Goal: Task Accomplishment & Management: Complete application form

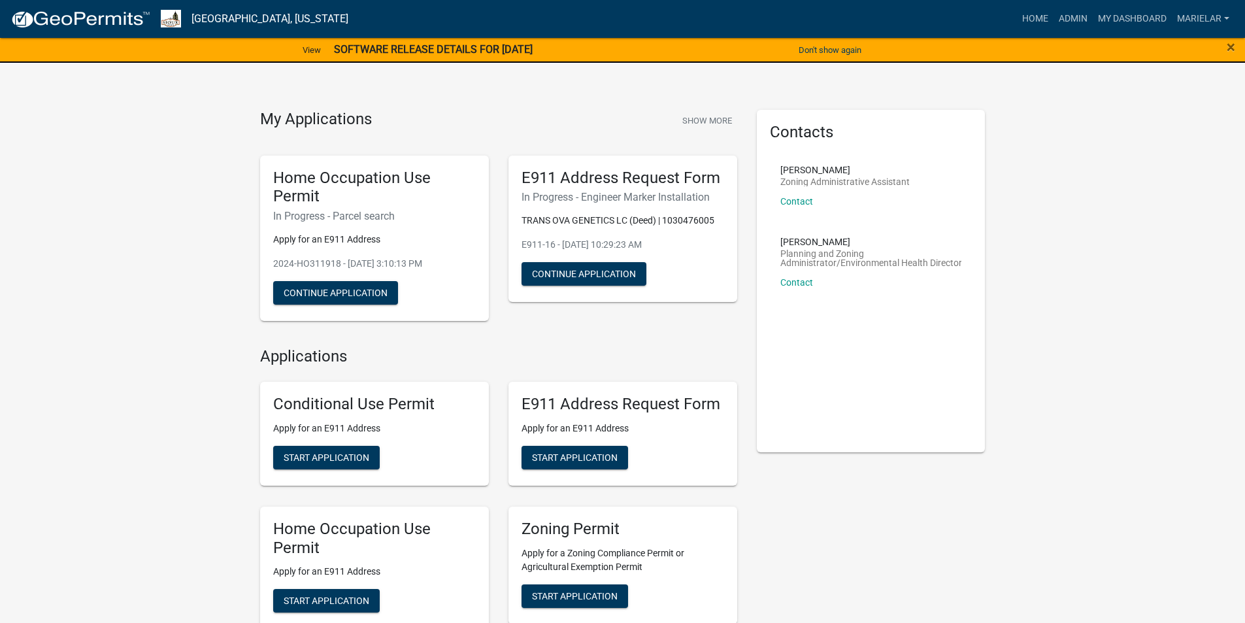
scroll to position [131, 0]
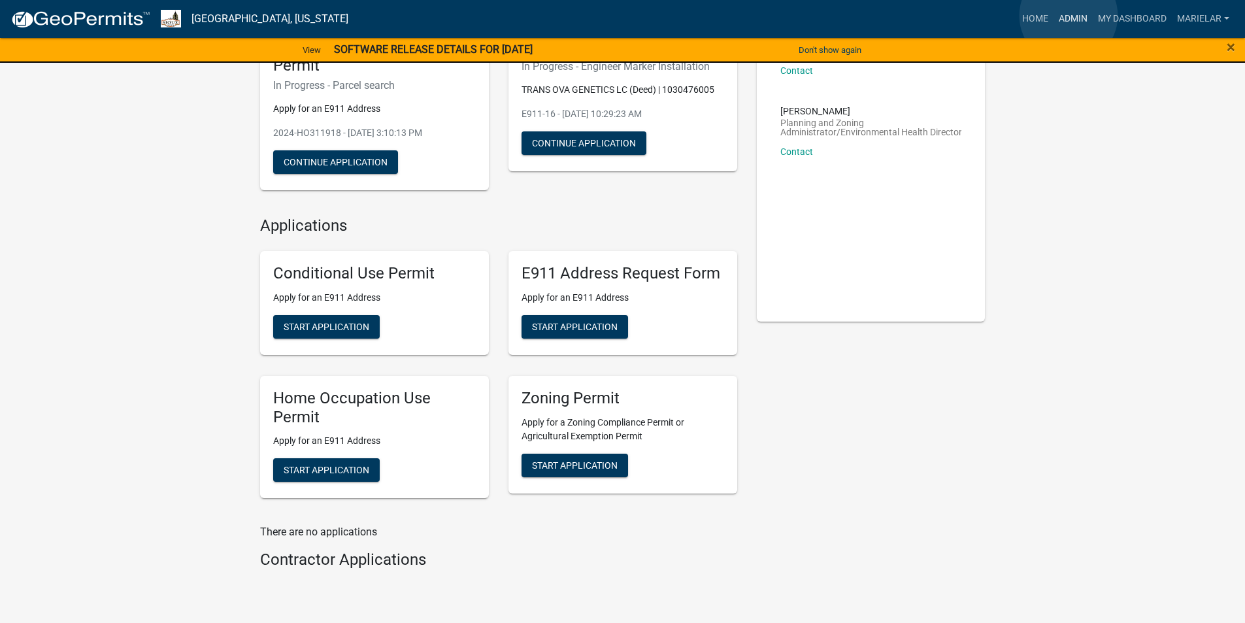
click at [1069, 16] on link "Admin" at bounding box center [1073, 19] width 39 height 25
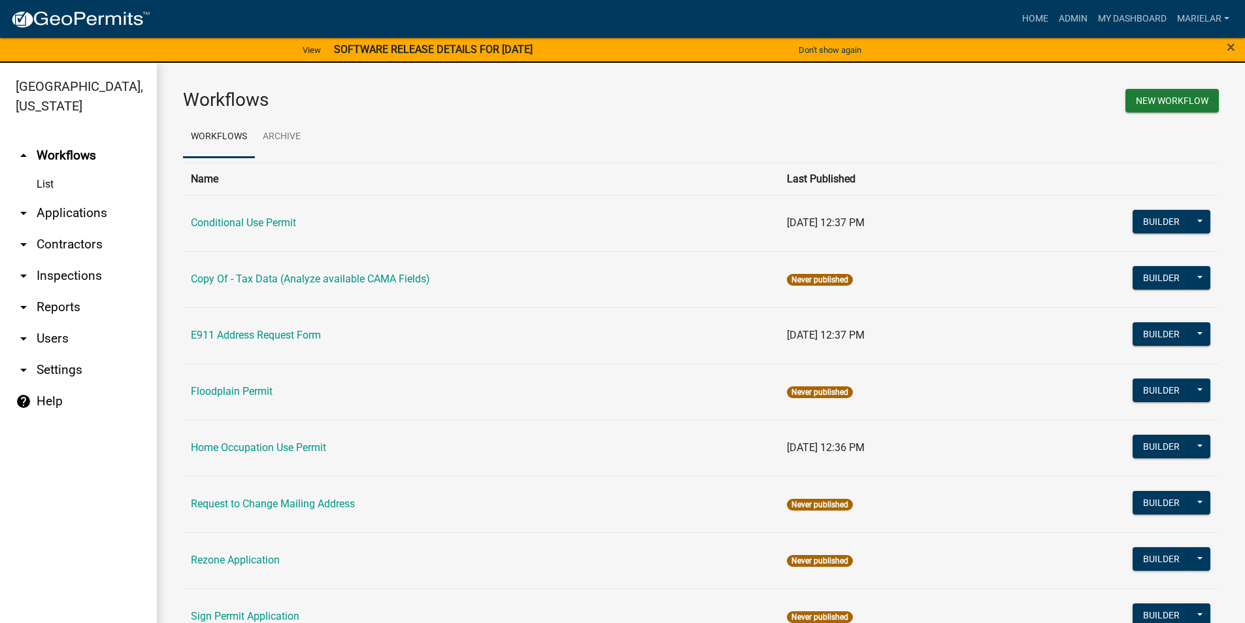
click at [26, 205] on icon "arrow_drop_down" at bounding box center [24, 213] width 16 height 16
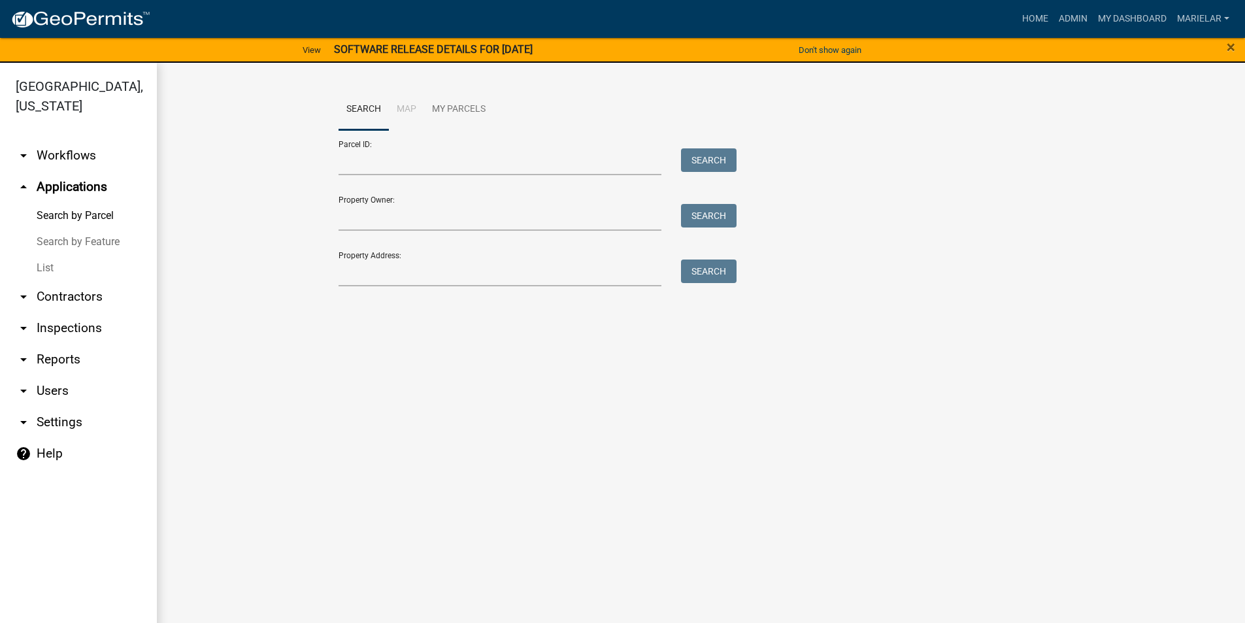
click at [49, 255] on link "List" at bounding box center [78, 268] width 157 height 26
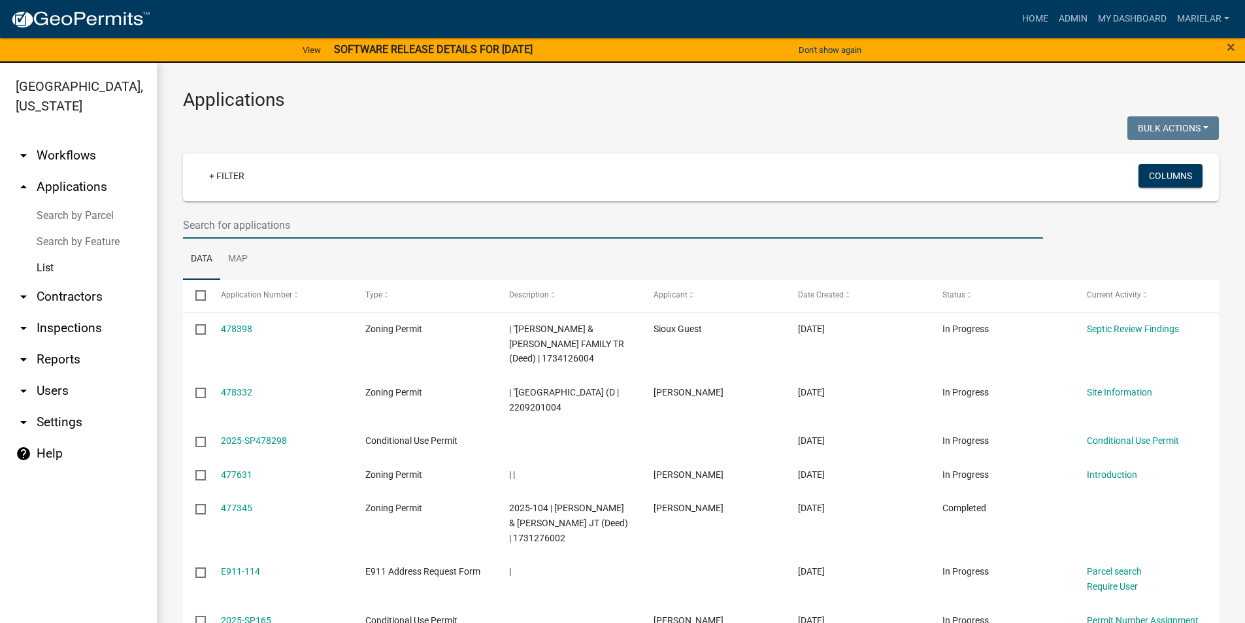
click at [259, 229] on input "text" at bounding box center [613, 225] width 860 height 27
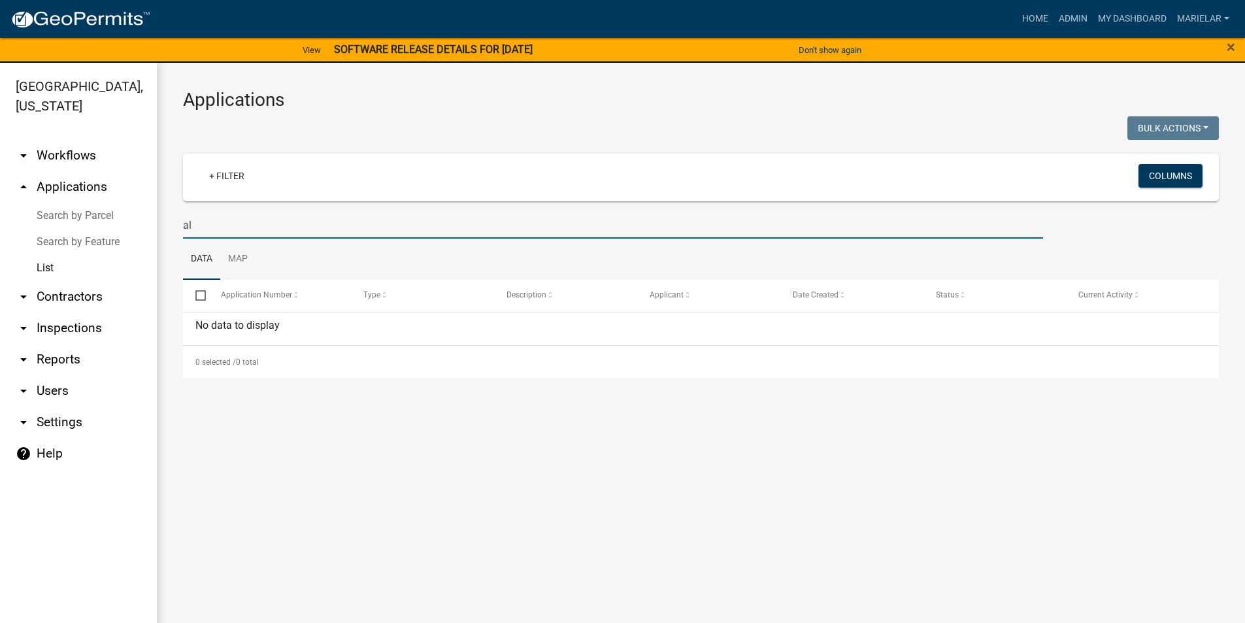
type input "a"
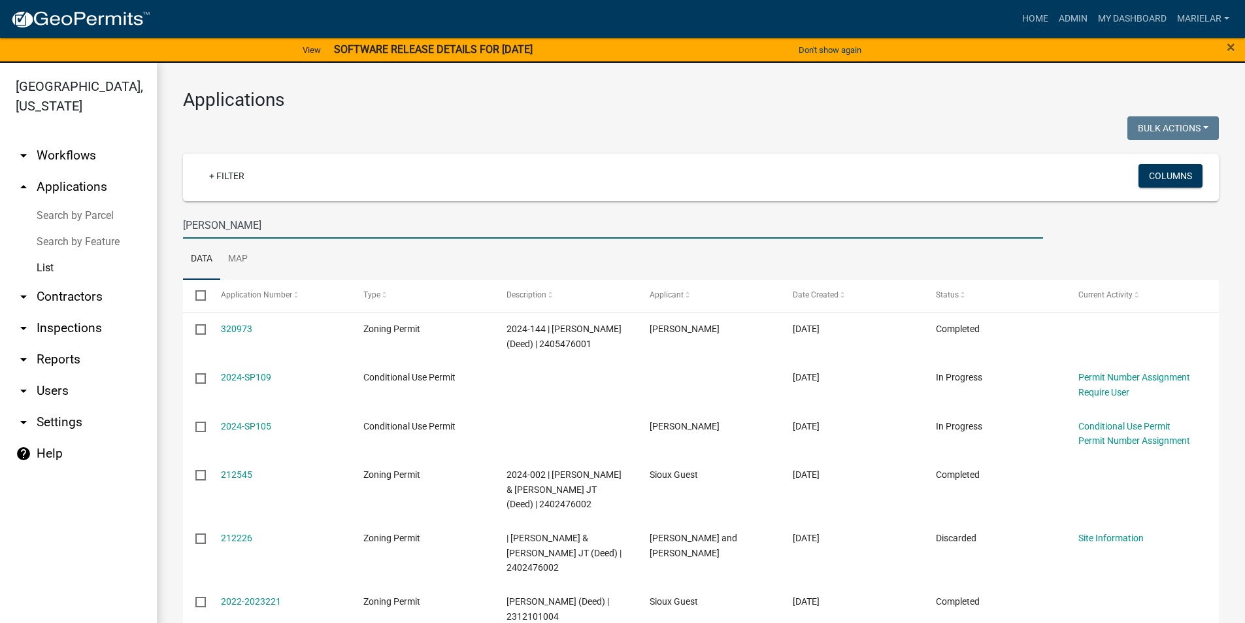
type input "thom"
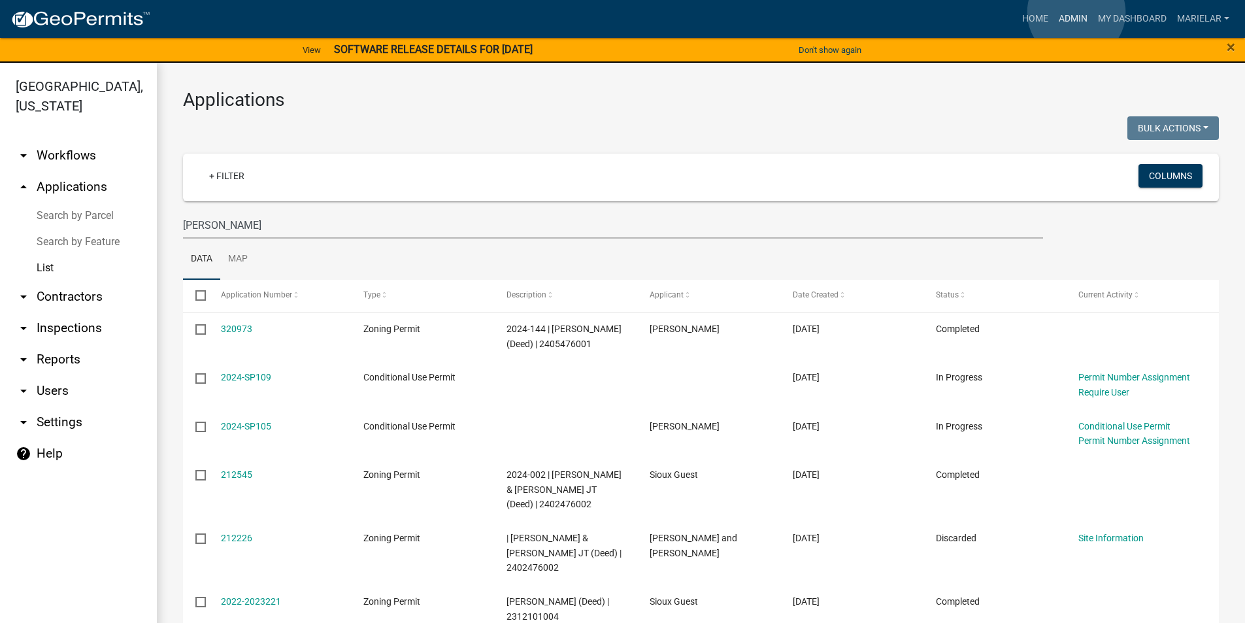
click at [1077, 12] on link "Admin" at bounding box center [1073, 19] width 39 height 25
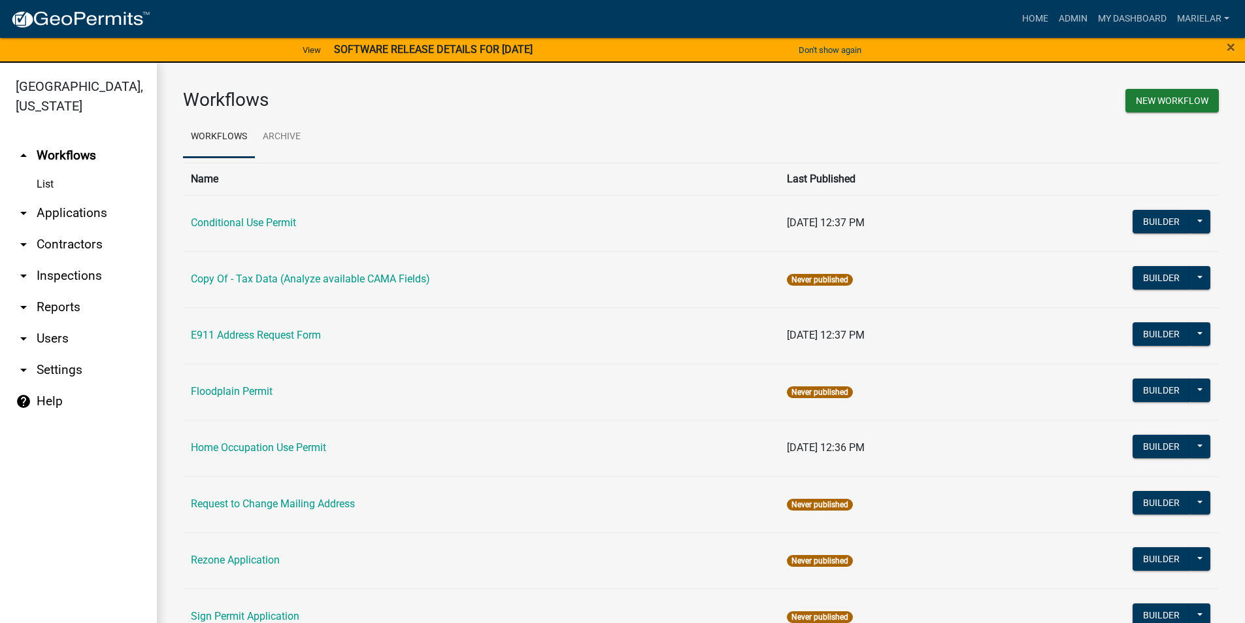
drag, startPoint x: 1077, startPoint y: 12, endPoint x: 22, endPoint y: 194, distance: 1071.3
click at [22, 205] on icon "arrow_drop_down" at bounding box center [24, 213] width 16 height 16
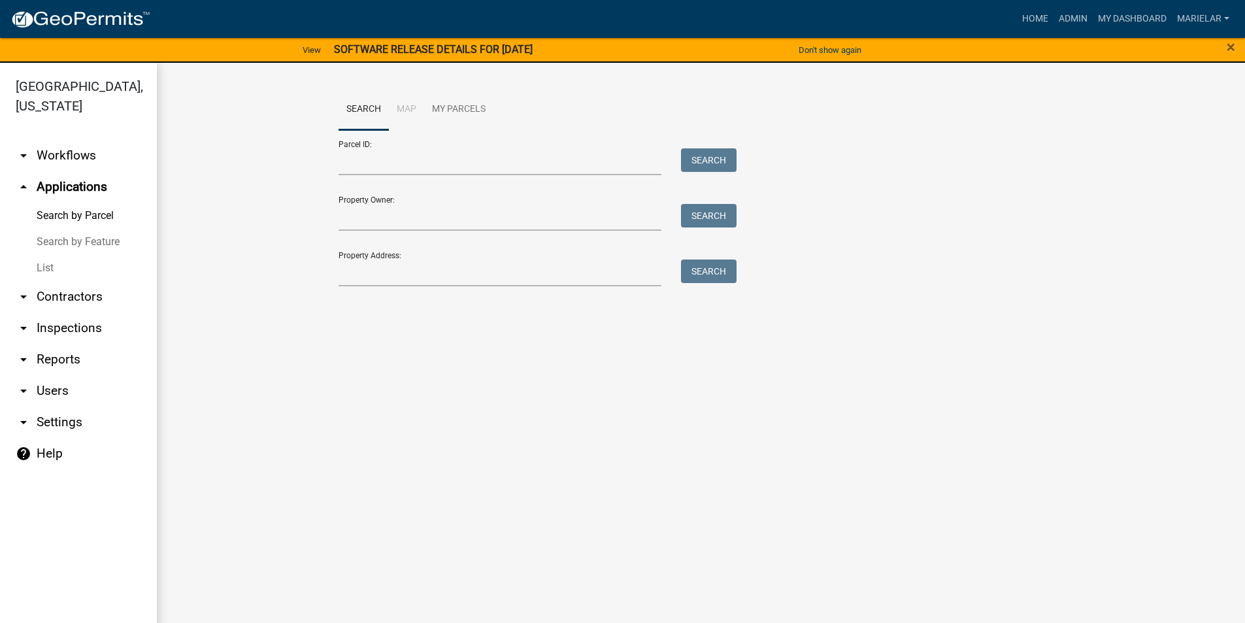
click at [46, 255] on link "List" at bounding box center [78, 268] width 157 height 26
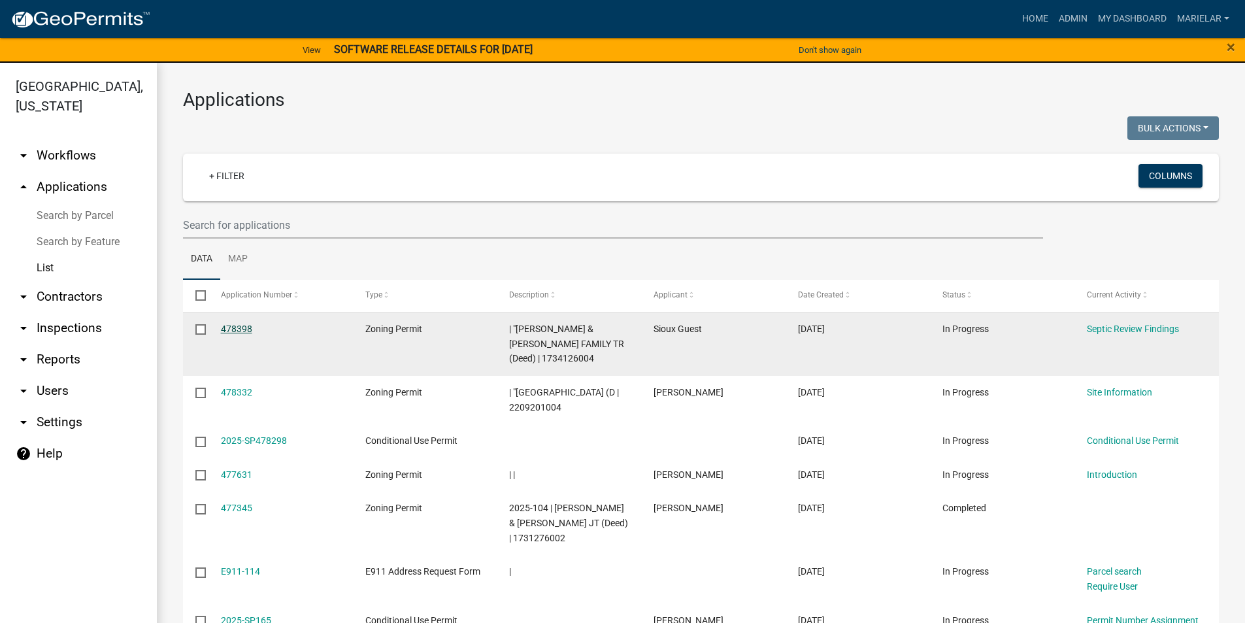
click at [239, 327] on link "478398" at bounding box center [236, 329] width 31 height 10
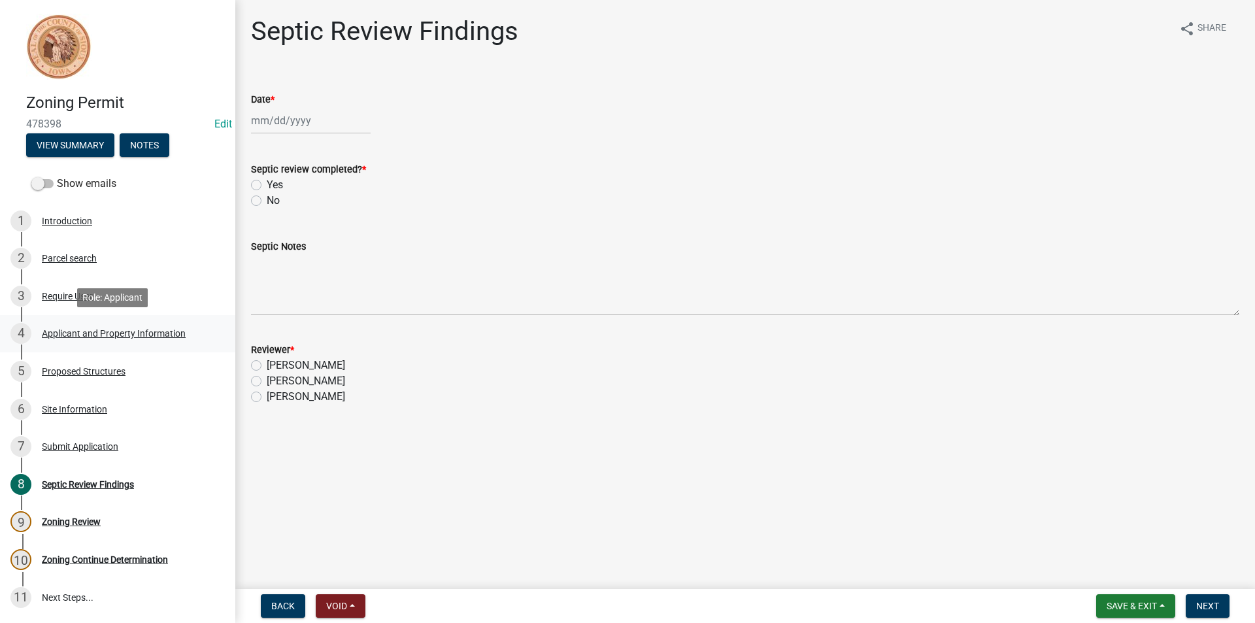
click at [103, 339] on div "4 Applicant and Property Information" at bounding box center [112, 333] width 204 height 21
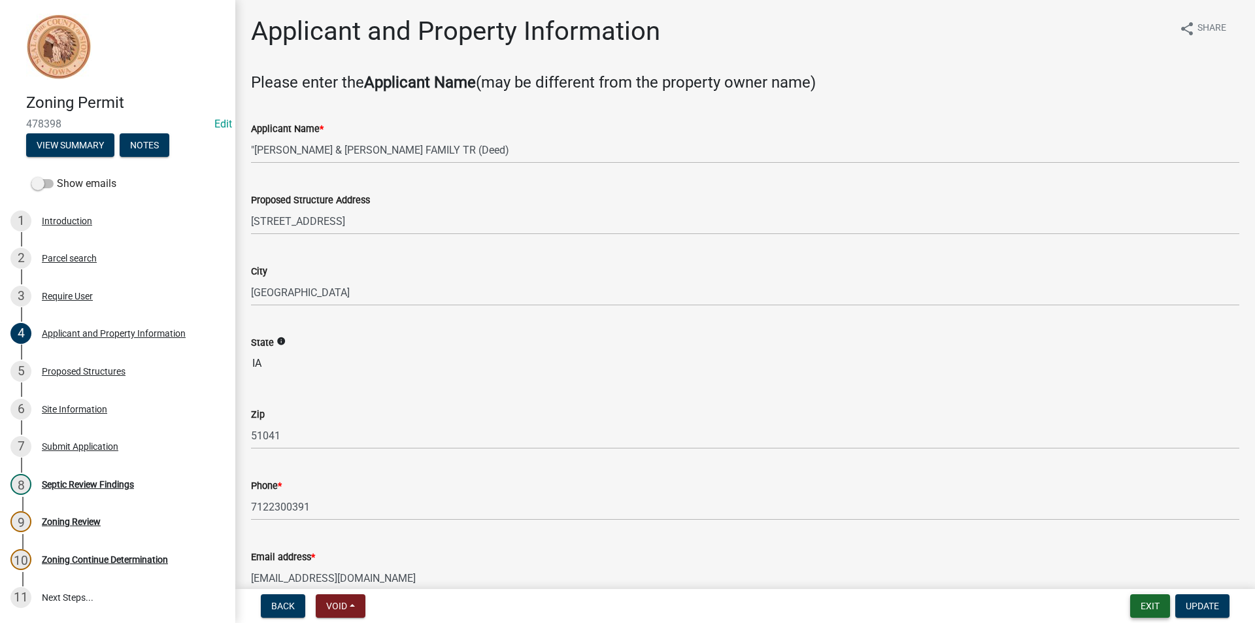
click at [1152, 614] on button "Exit" at bounding box center [1150, 606] width 40 height 24
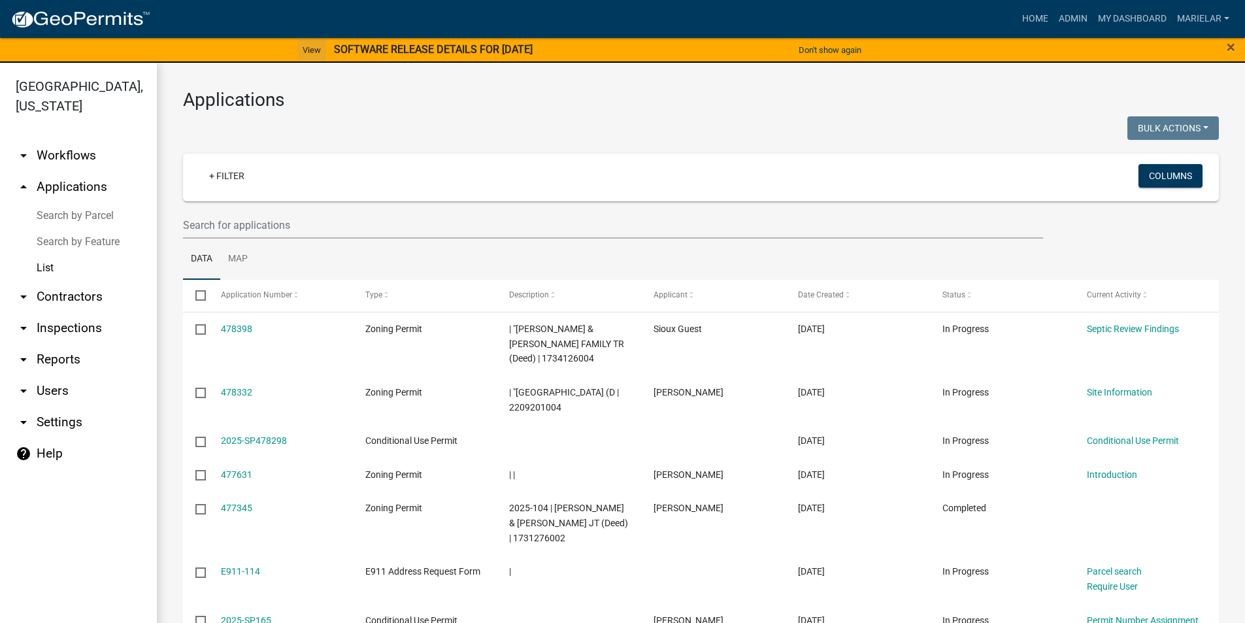
click at [306, 51] on link "View" at bounding box center [311, 50] width 29 height 22
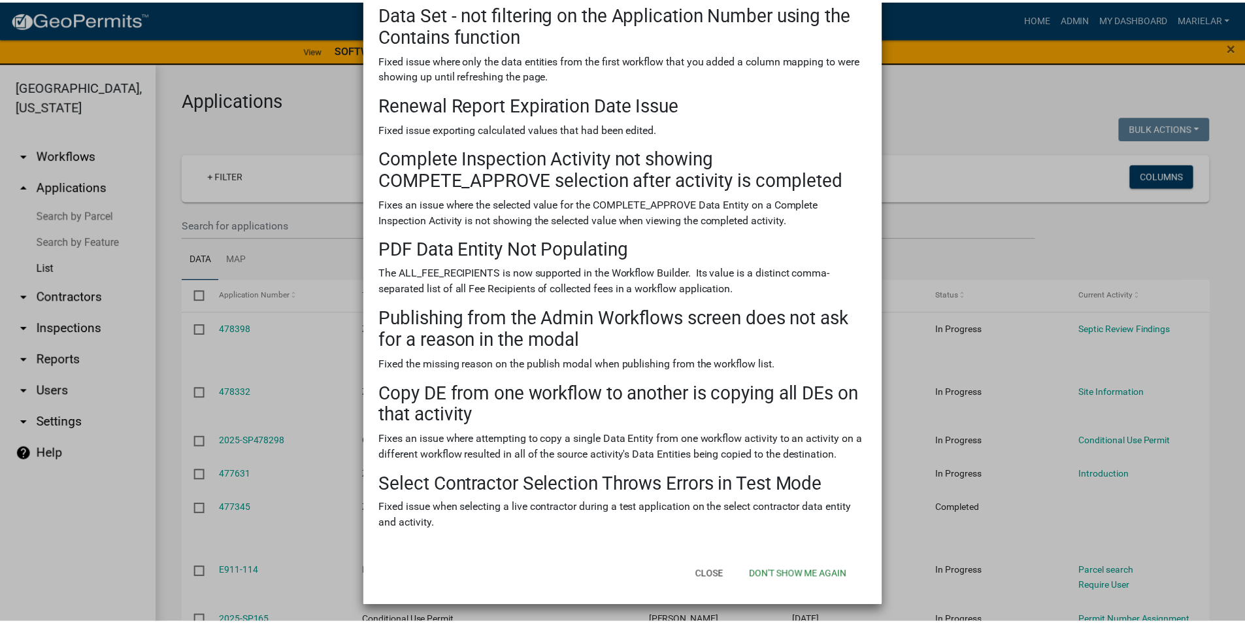
scroll to position [303, 0]
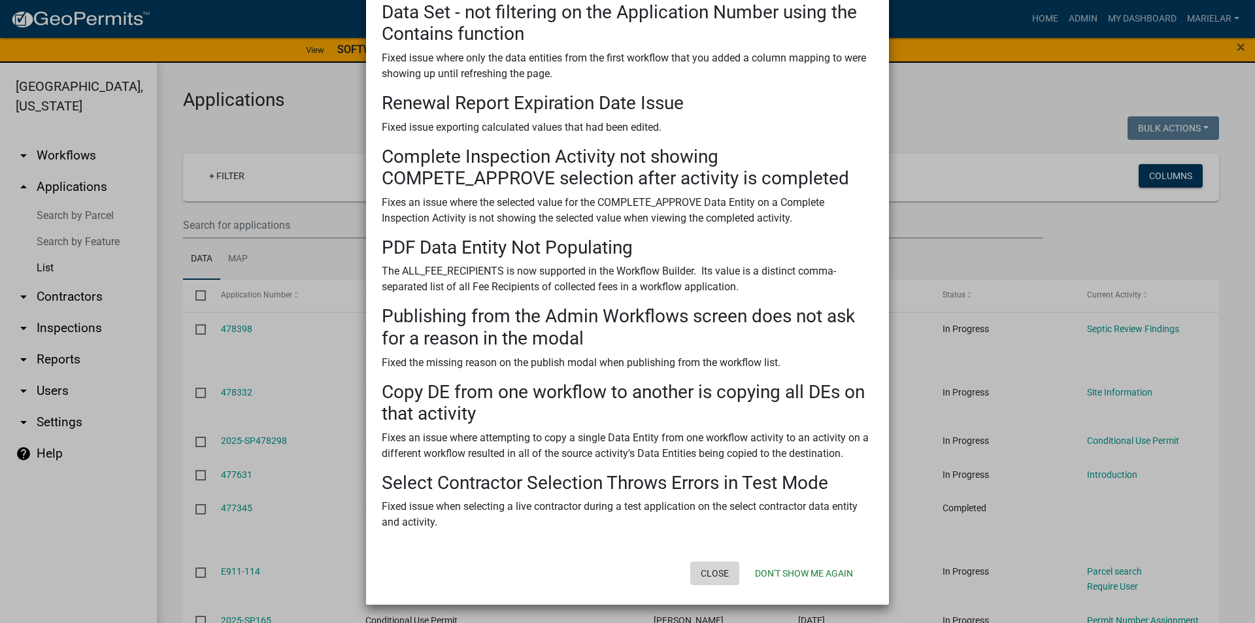
click at [716, 575] on button "Close" at bounding box center [714, 574] width 49 height 24
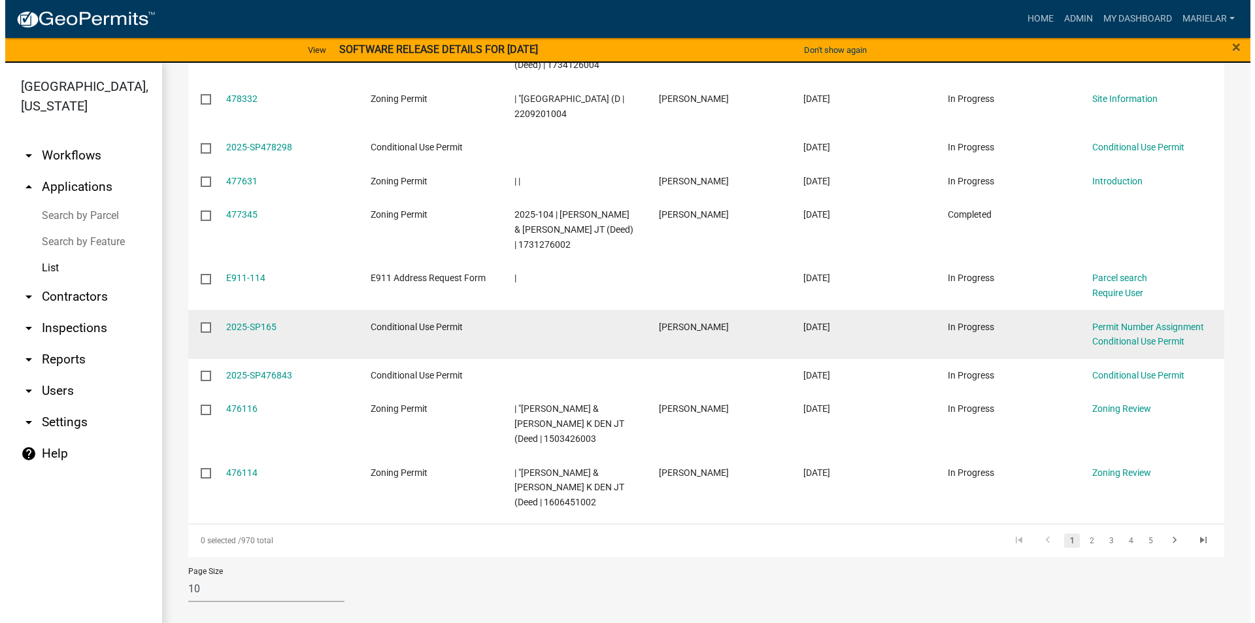
scroll to position [309, 0]
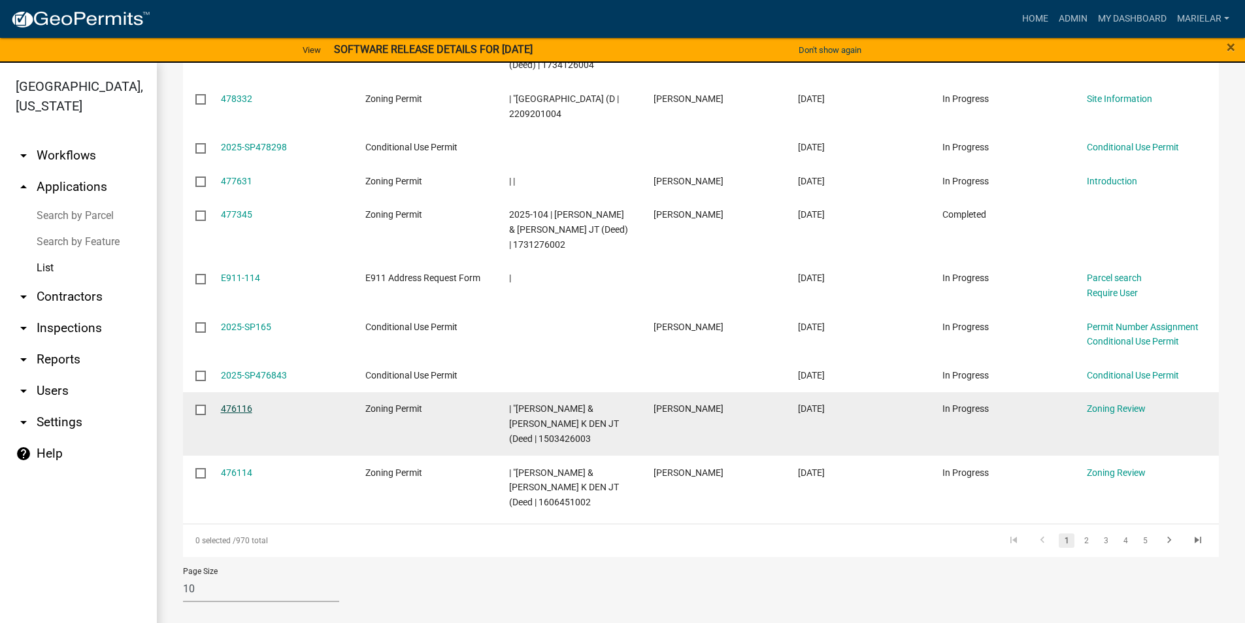
click at [228, 403] on link "476116" at bounding box center [236, 408] width 31 height 10
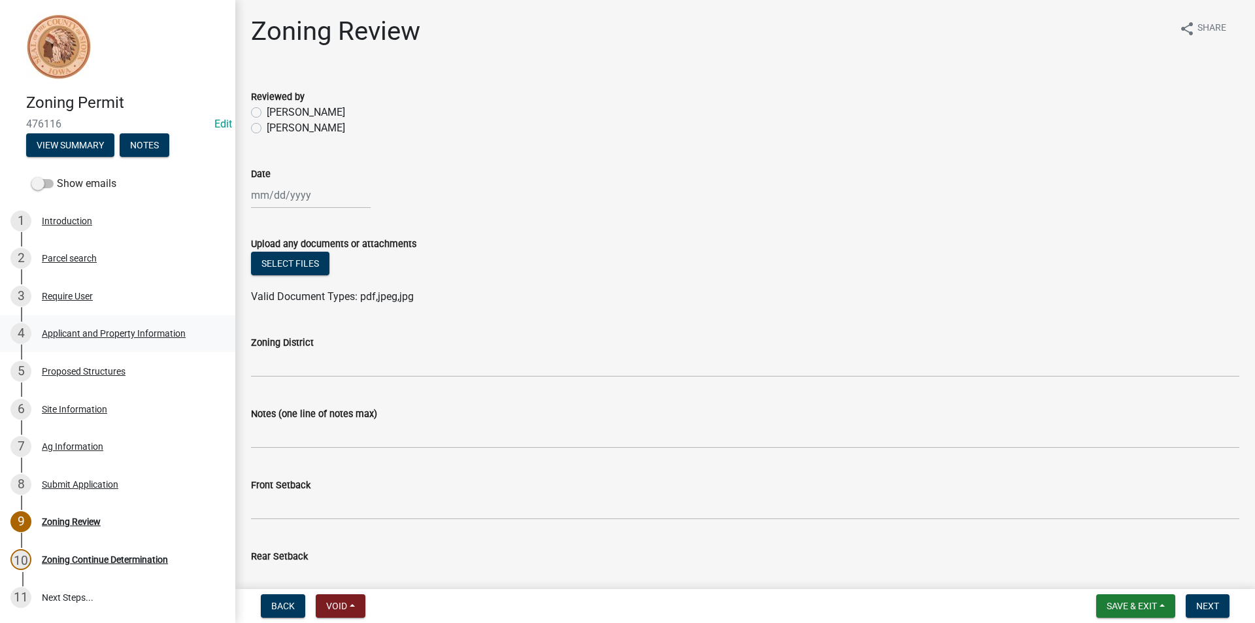
click at [113, 336] on div "Applicant and Property Information" at bounding box center [114, 333] width 144 height 9
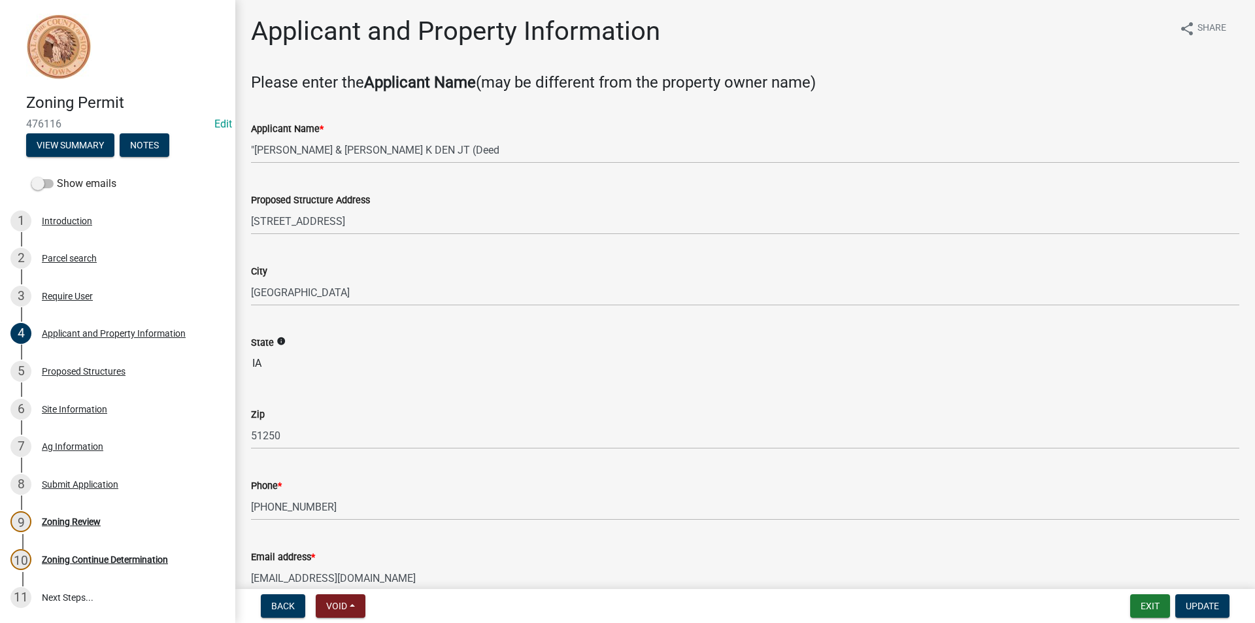
scroll to position [131, 0]
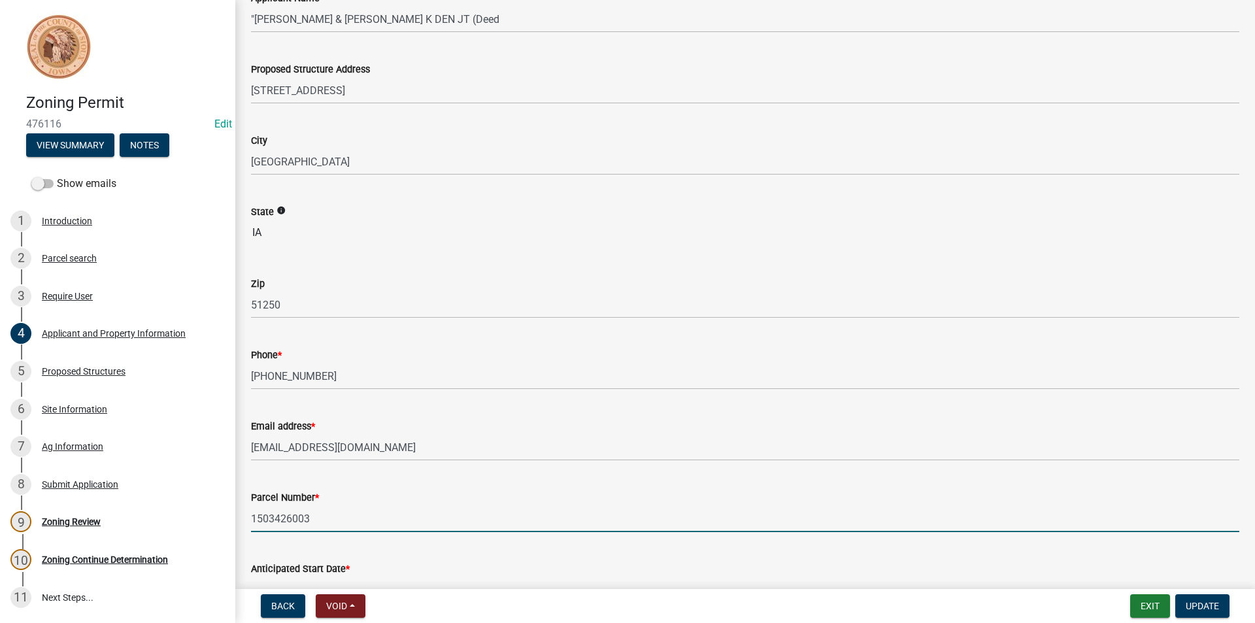
click at [285, 513] on input "1503426003" at bounding box center [745, 518] width 988 height 27
click at [286, 513] on input "1503426003" at bounding box center [745, 518] width 988 height 27
drag, startPoint x: 286, startPoint y: 513, endPoint x: 280, endPoint y: 516, distance: 6.7
click at [280, 516] on input "1503426003" at bounding box center [745, 518] width 988 height 27
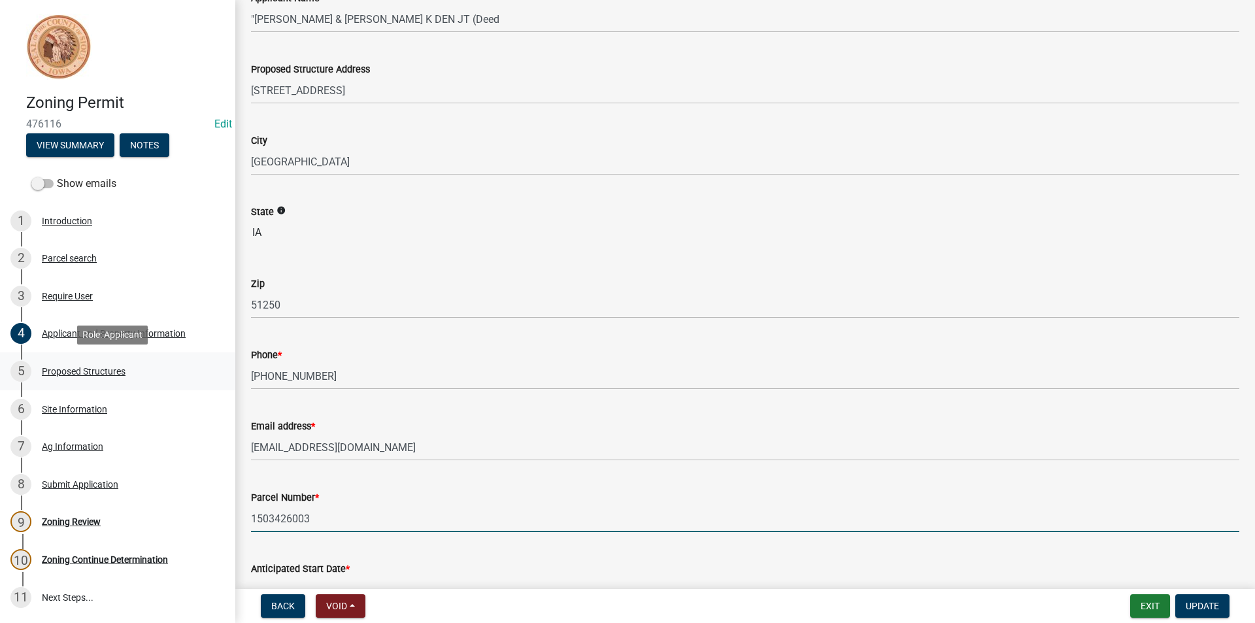
click at [101, 371] on div "Proposed Structures" at bounding box center [84, 371] width 84 height 9
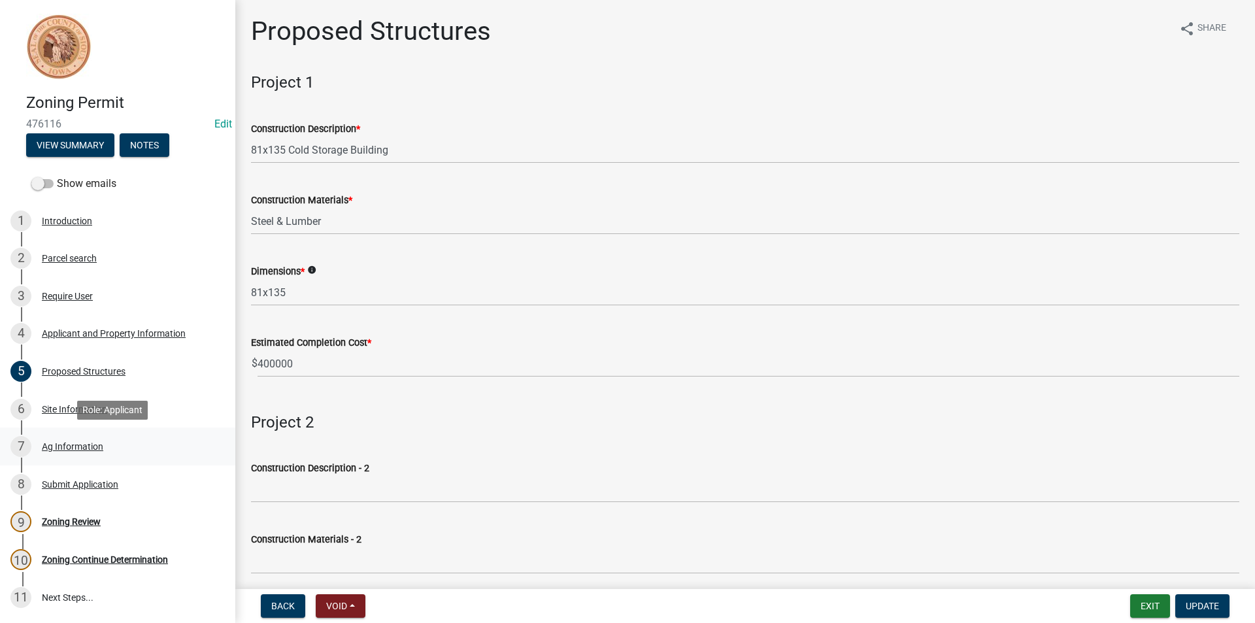
click at [90, 447] on div "Ag Information" at bounding box center [72, 446] width 61 height 9
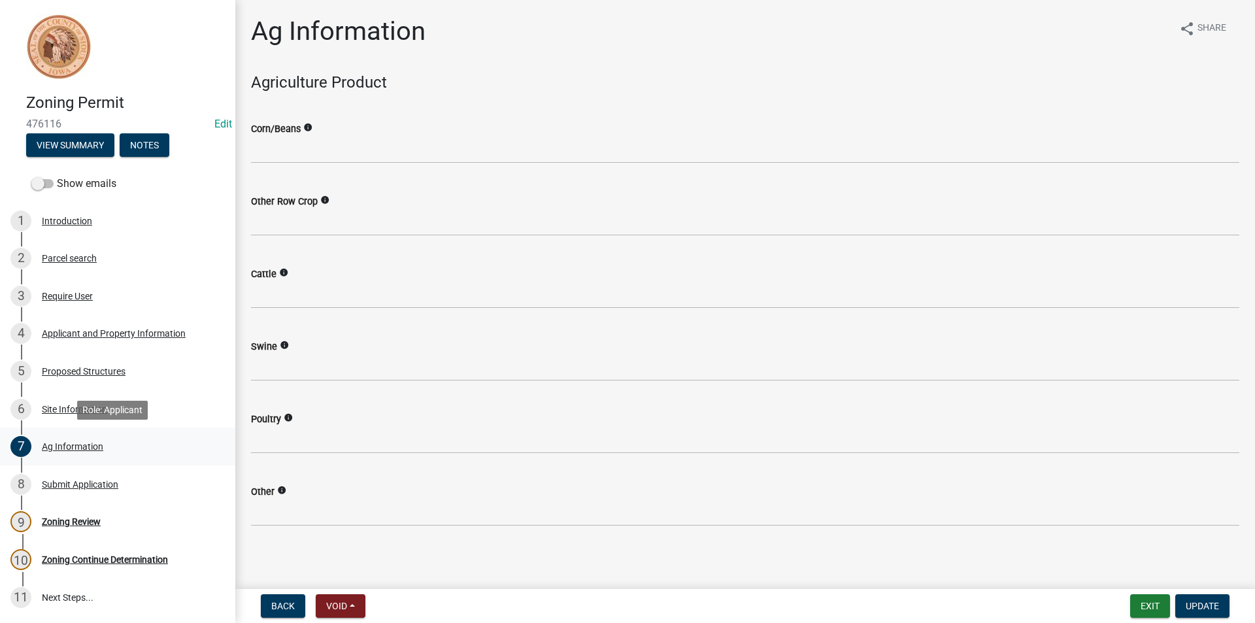
click at [90, 447] on div "Ag Information" at bounding box center [72, 446] width 61 height 9
click at [83, 490] on div "8 Submit Application" at bounding box center [112, 484] width 204 height 21
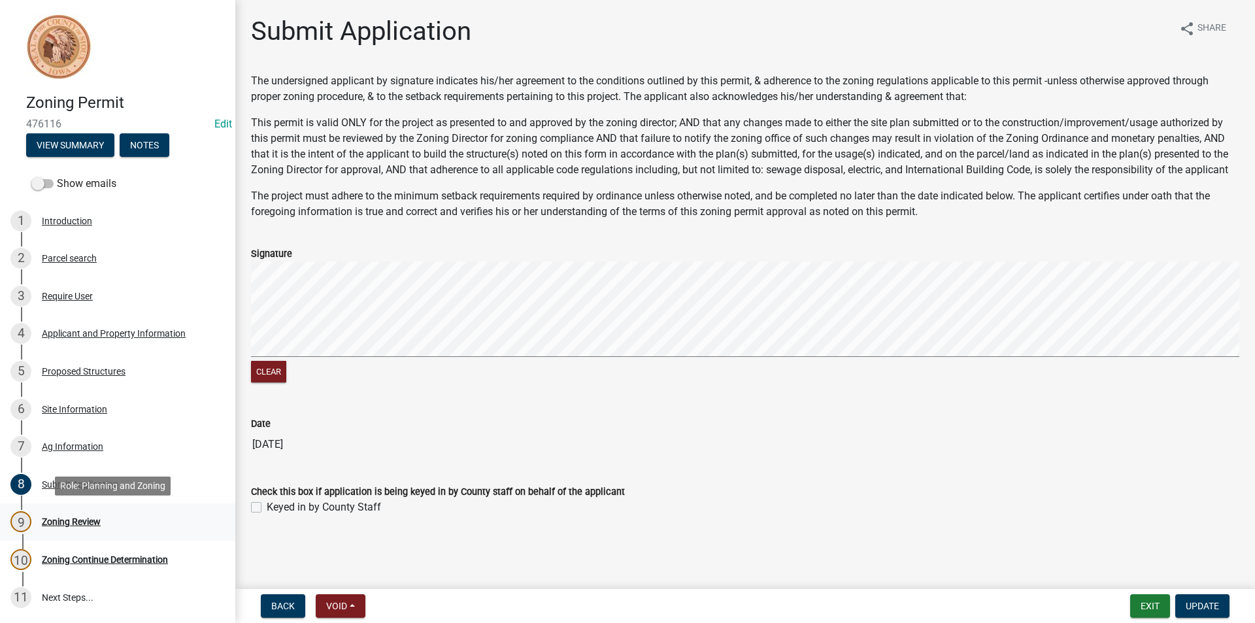
click at [87, 526] on div "Zoning Review" at bounding box center [71, 521] width 59 height 9
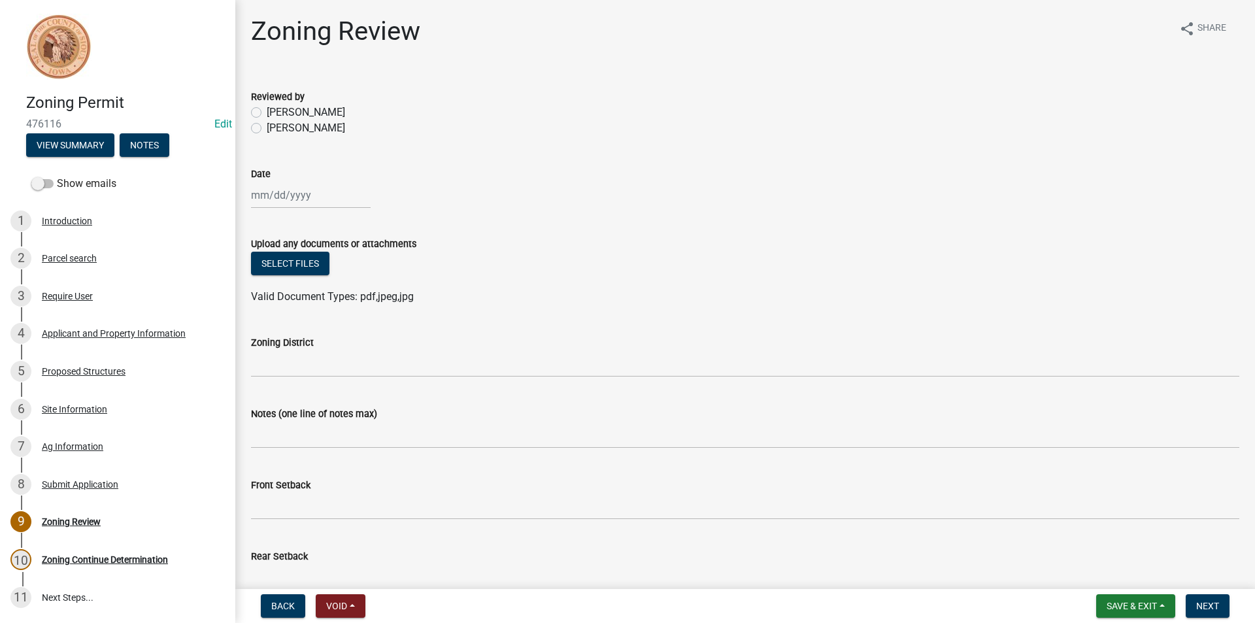
click at [267, 127] on label "Mariela Rodriguez" at bounding box center [306, 128] width 78 height 16
click at [267, 127] on input "Mariela Rodriguez" at bounding box center [271, 124] width 8 height 8
radio input "true"
click at [290, 193] on div at bounding box center [311, 195] width 120 height 27
select select "9"
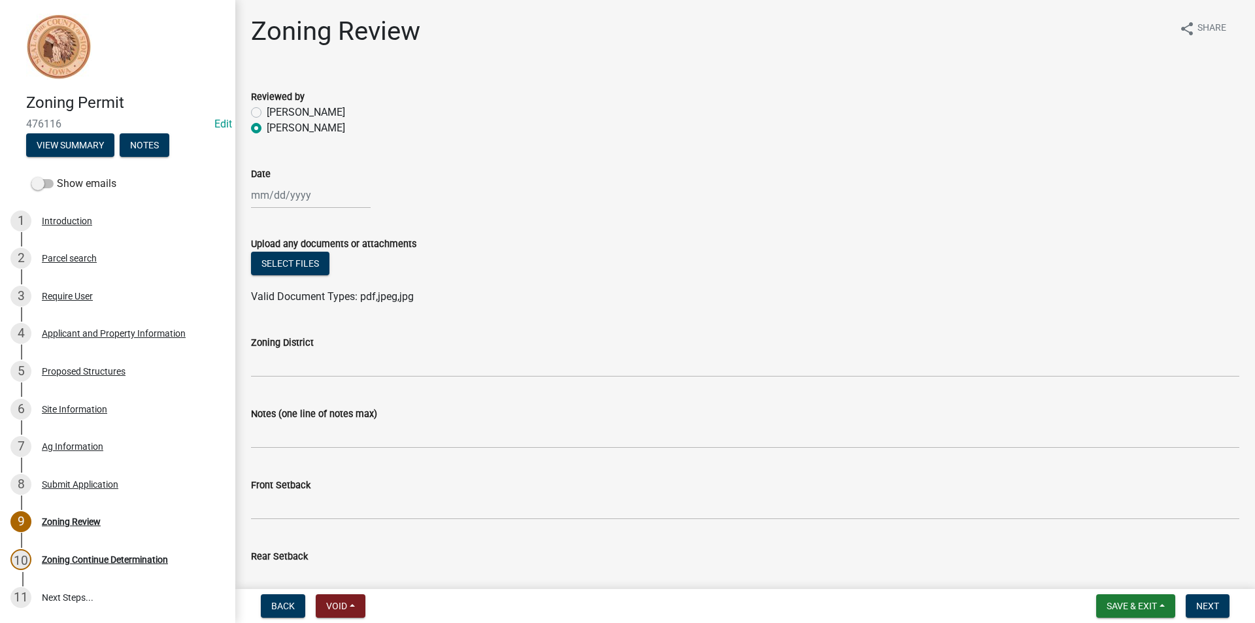
select select "2025"
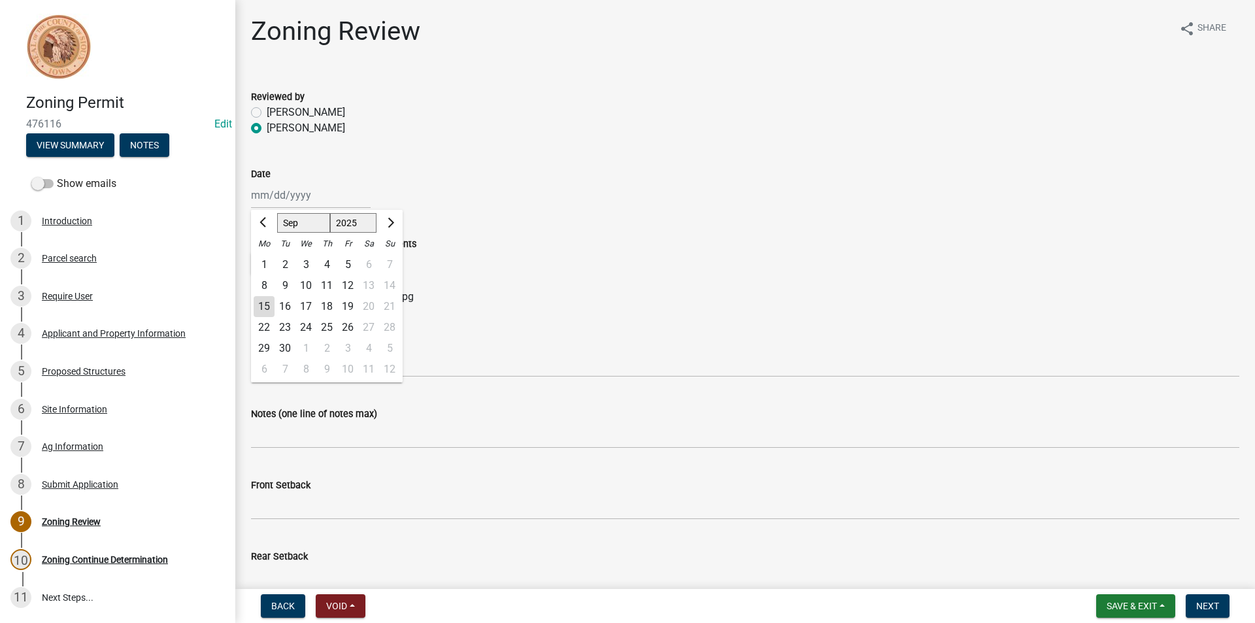
click at [266, 301] on div "15" at bounding box center [264, 306] width 21 height 21
type input "09/15/2025"
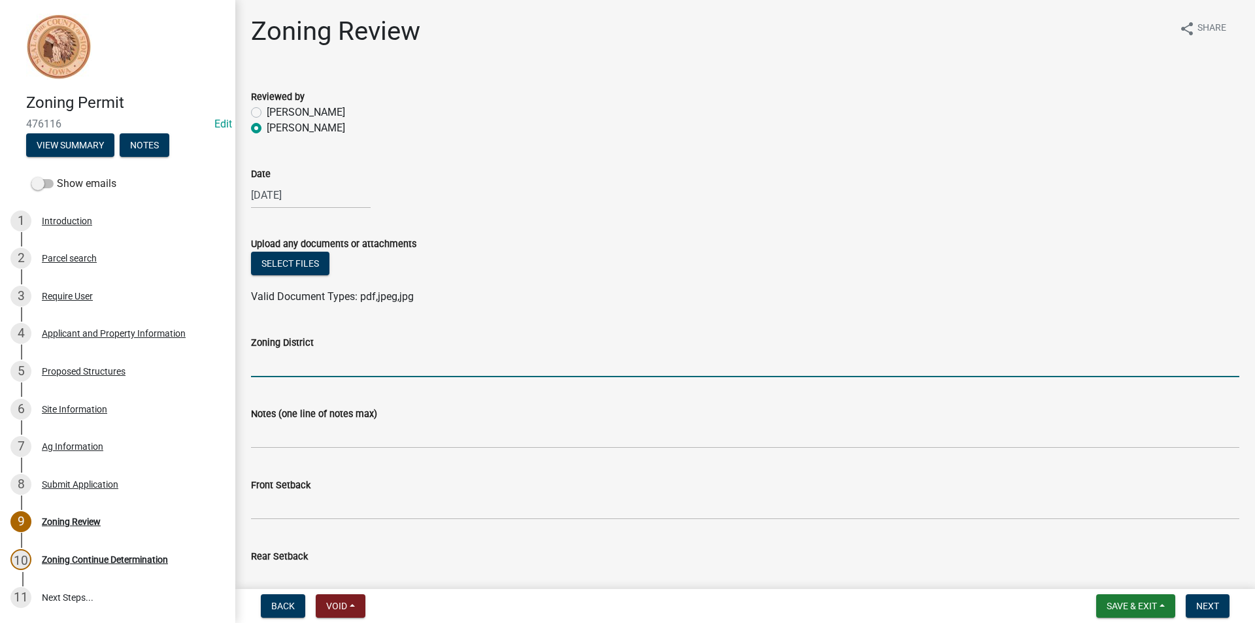
click at [288, 368] on input "Zoning District" at bounding box center [745, 363] width 988 height 27
type input "AG"
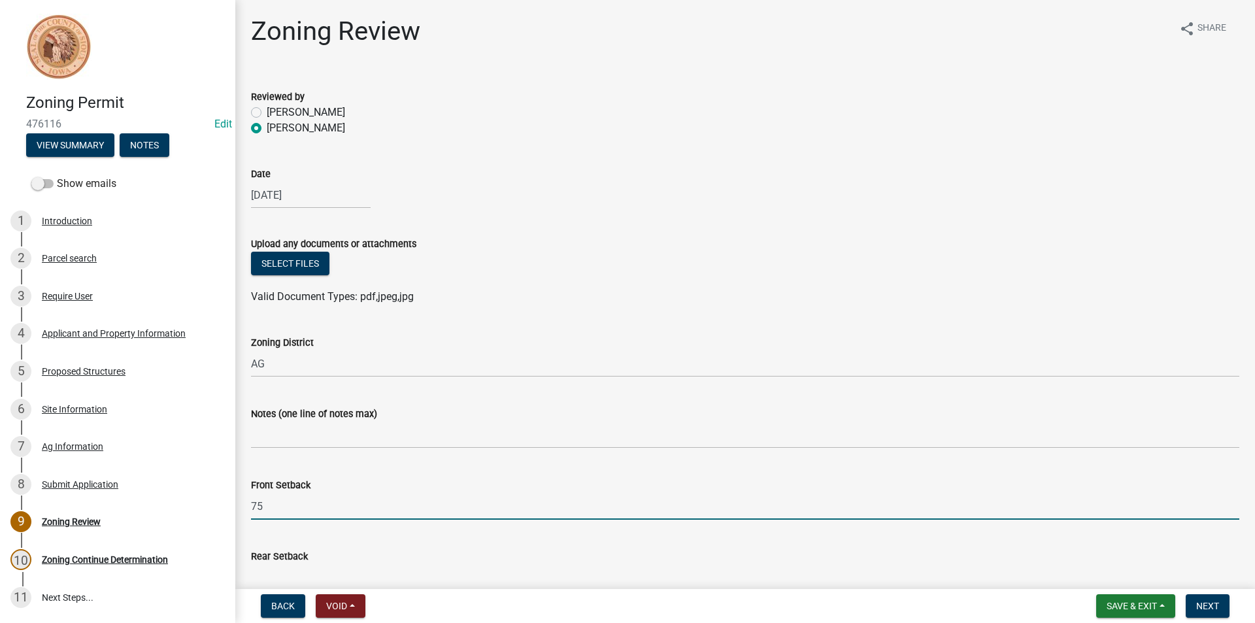
type input "75"
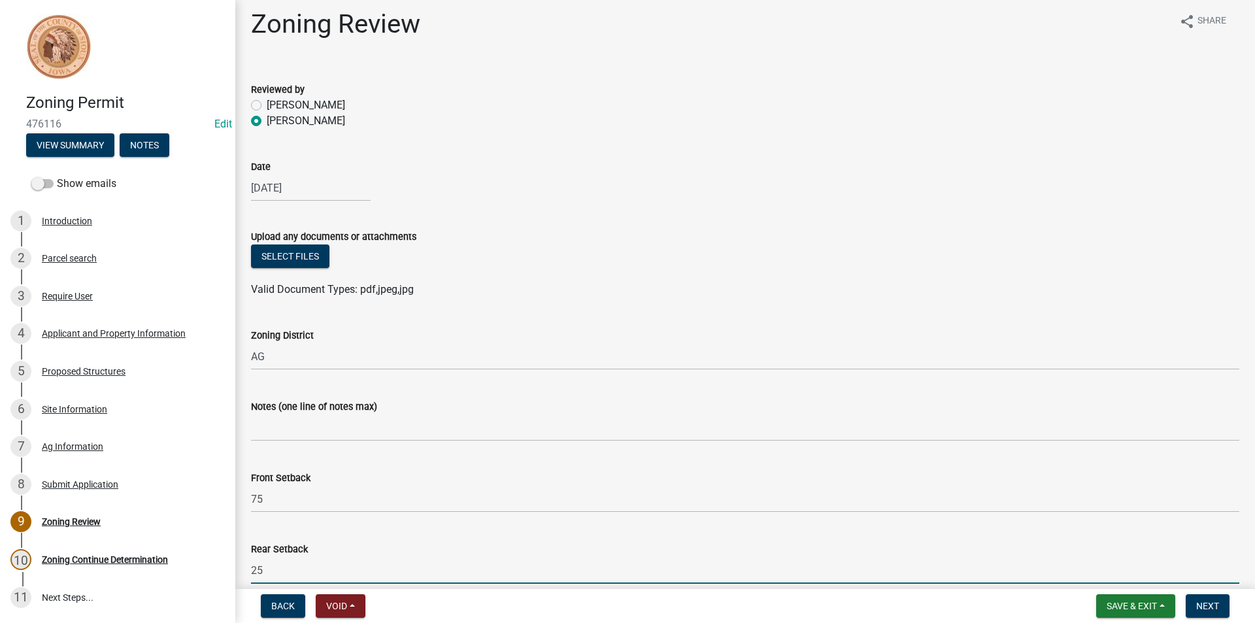
type input "25"
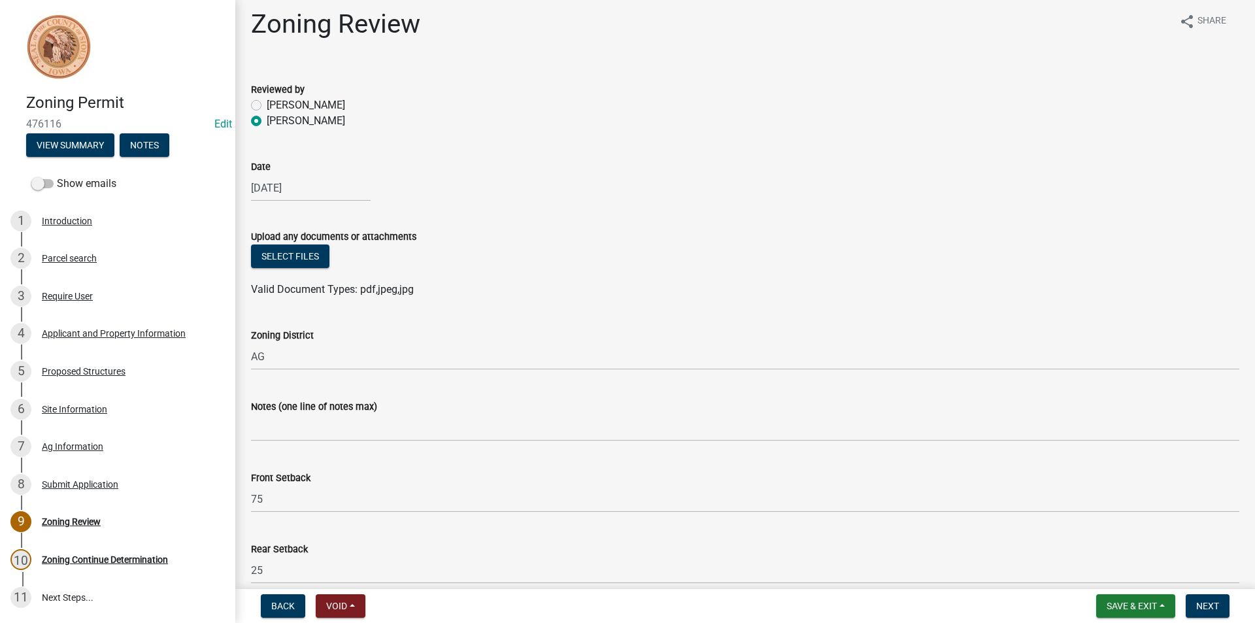
scroll to position [357, 0]
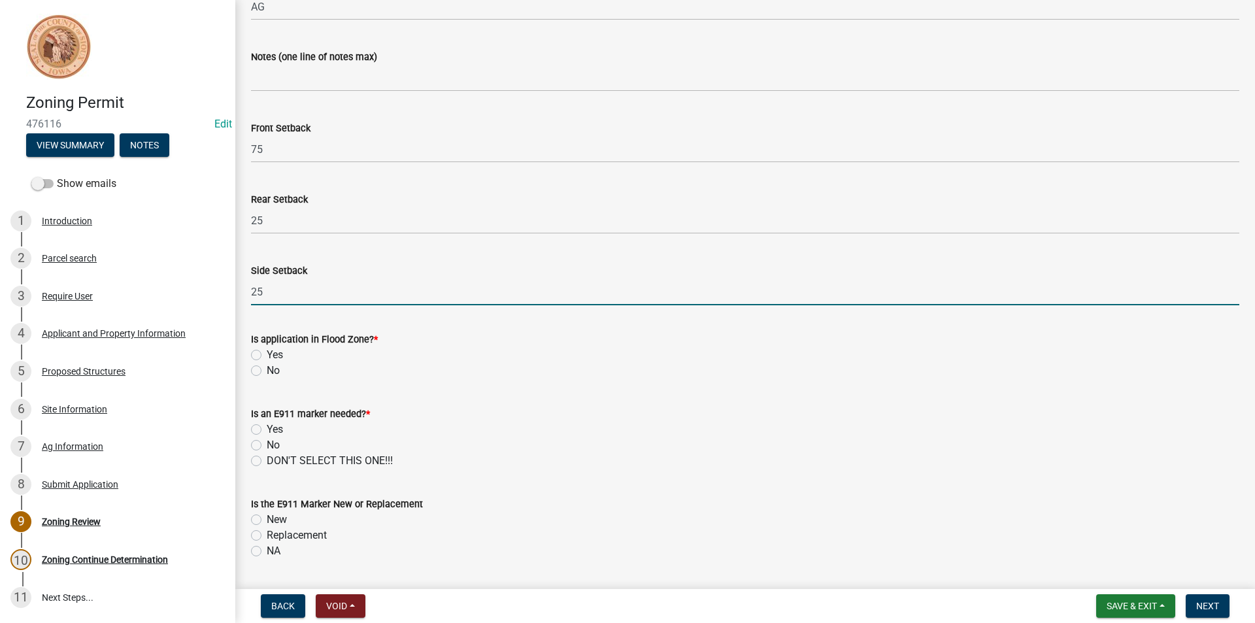
type input "25"
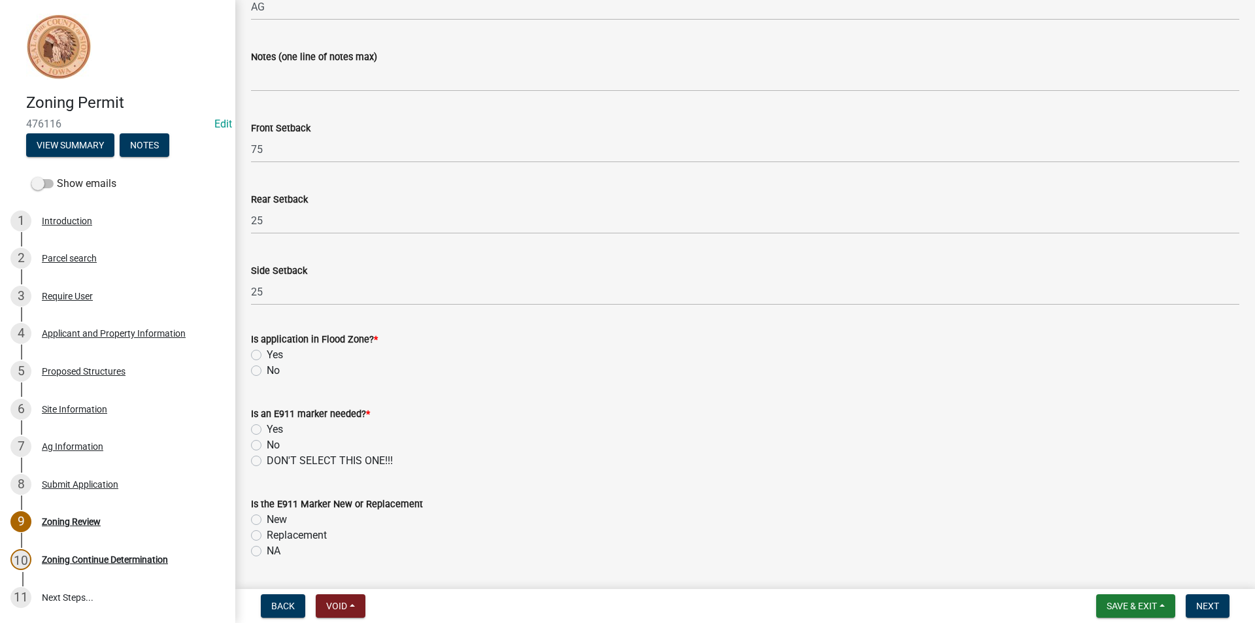
click at [267, 371] on label "No" at bounding box center [273, 371] width 13 height 16
click at [267, 371] on input "No" at bounding box center [271, 367] width 8 height 8
radio input "true"
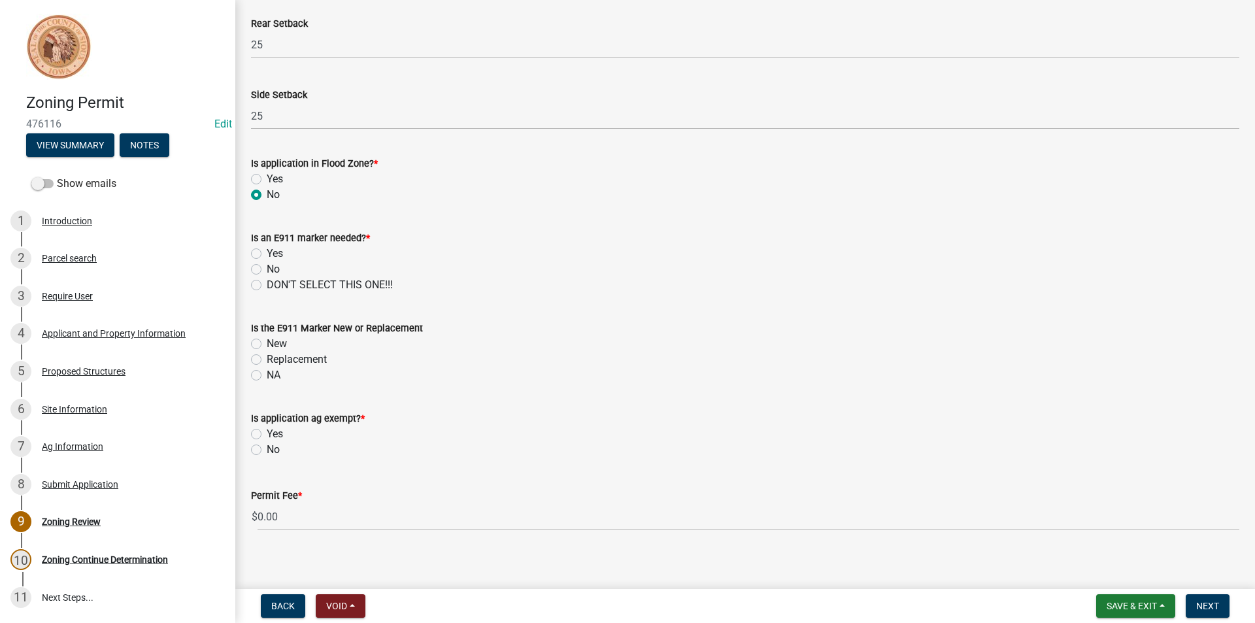
scroll to position [542, 0]
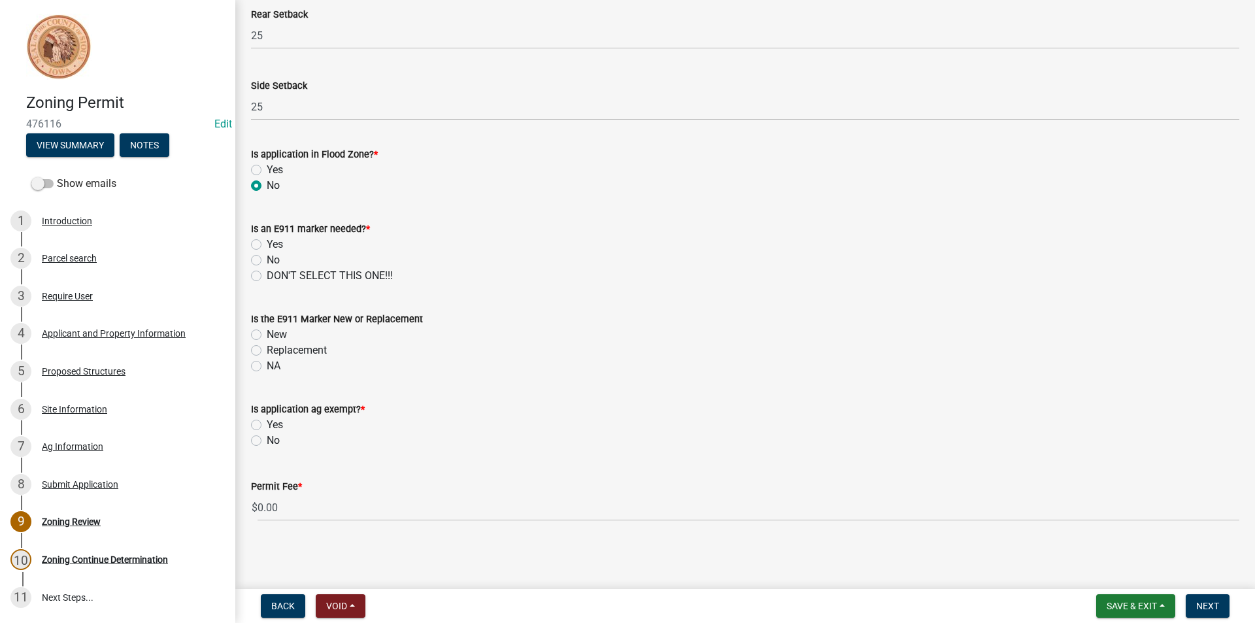
click at [267, 263] on label "No" at bounding box center [273, 260] width 13 height 16
click at [267, 261] on input "No" at bounding box center [271, 256] width 8 height 8
radio input "true"
click at [267, 365] on label "NA" at bounding box center [274, 366] width 14 height 16
click at [267, 365] on input "NA" at bounding box center [271, 362] width 8 height 8
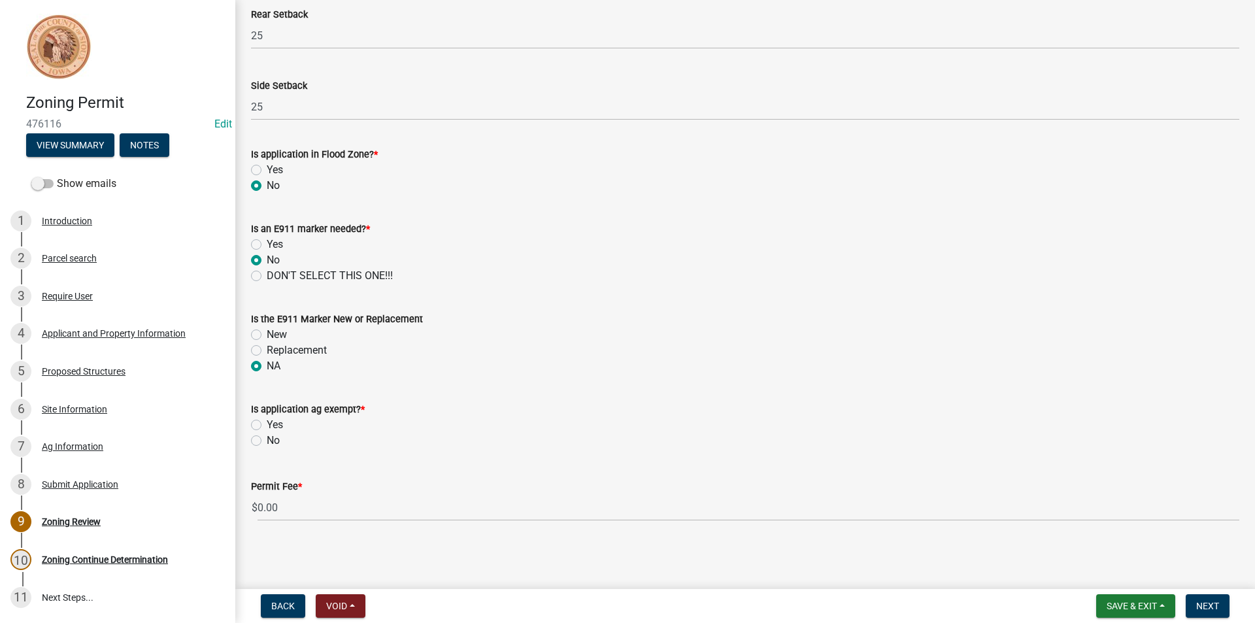
radio input "true"
click at [267, 426] on label "Yes" at bounding box center [275, 425] width 16 height 16
click at [267, 426] on input "Yes" at bounding box center [271, 421] width 8 height 8
radio input "true"
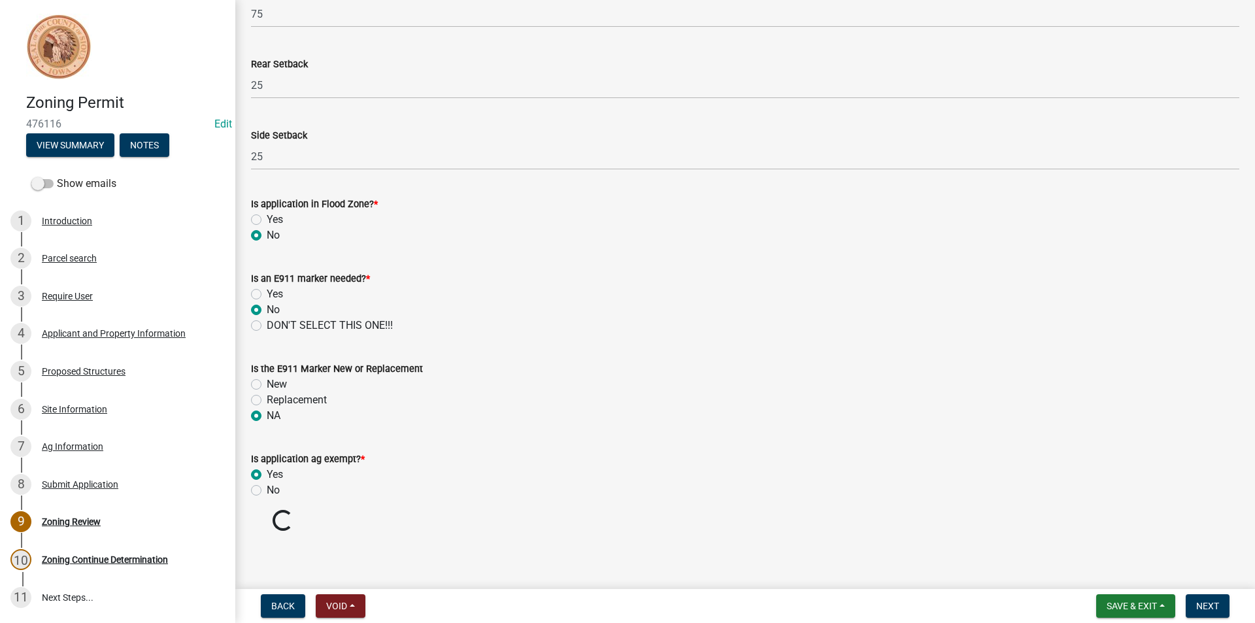
drag, startPoint x: 257, startPoint y: 426, endPoint x: 375, endPoint y: 482, distance: 130.4
click at [258, 426] on wm-data-entity-input "Is the E911 Marker New or Replacement New Replacement NA" at bounding box center [745, 390] width 988 height 90
click at [1206, 609] on span "Next" at bounding box center [1207, 606] width 23 height 10
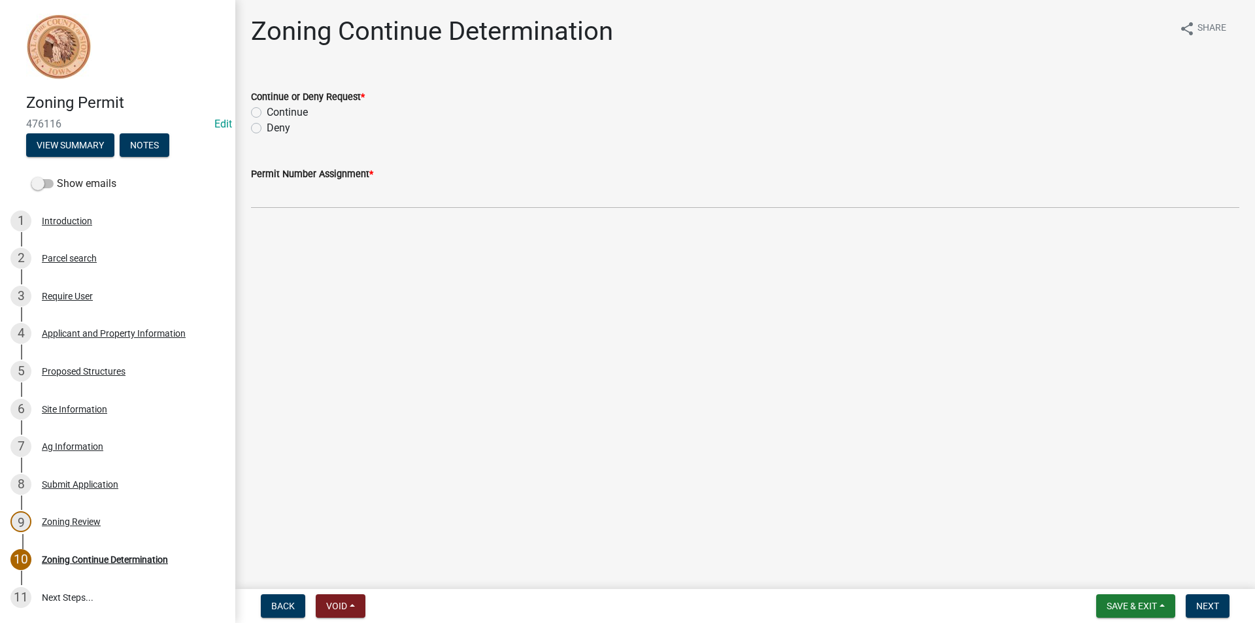
click at [267, 110] on label "Continue" at bounding box center [287, 113] width 41 height 16
click at [267, 110] on input "Continue" at bounding box center [271, 109] width 8 height 8
radio input "true"
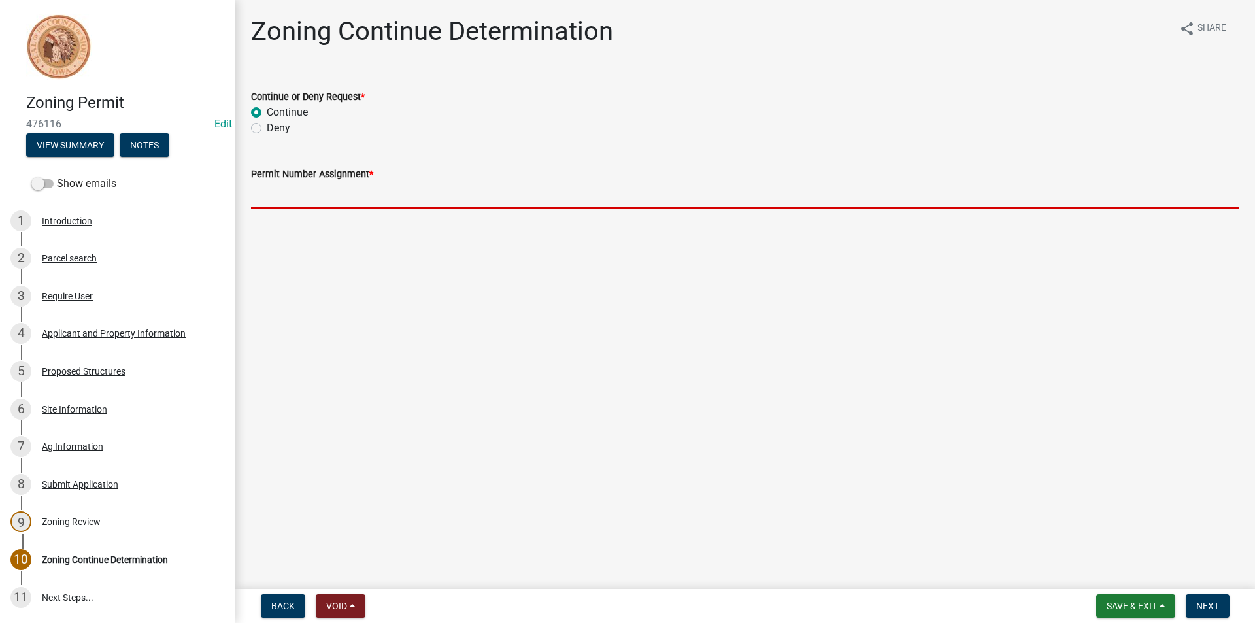
click at [288, 197] on input "Permit Number Assignment *" at bounding box center [745, 195] width 988 height 27
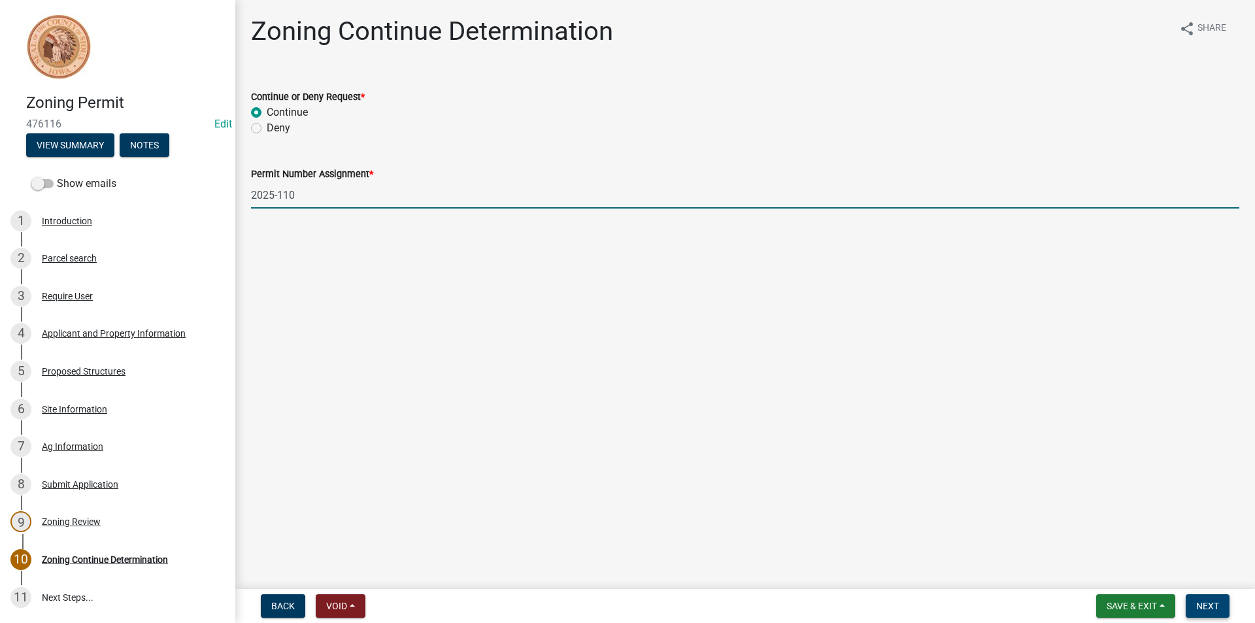
type input "2025-110"
click at [1226, 601] on button "Next" at bounding box center [1208, 606] width 44 height 24
